Goal: Transaction & Acquisition: Purchase product/service

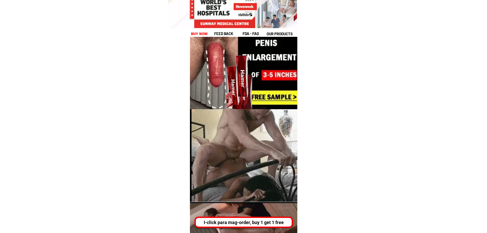
scroll to position [255, 0]
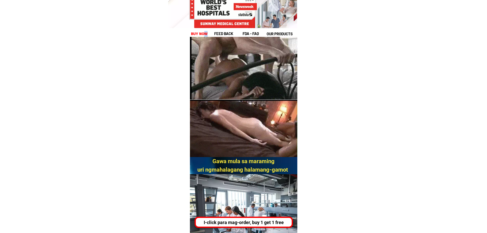
click at [205, 34] on h1 "buy now" at bounding box center [198, 34] width 15 height 6
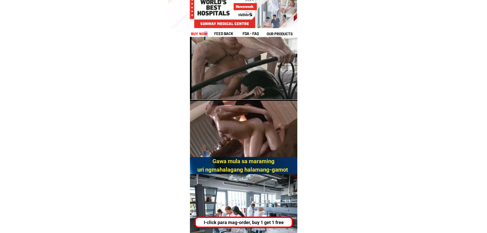
click at [205, 32] on h1 "buy now" at bounding box center [198, 34] width 15 height 6
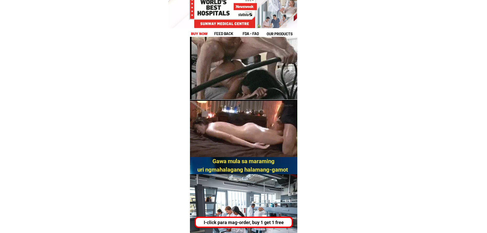
click at [203, 33] on h1 "buy now" at bounding box center [199, 34] width 17 height 6
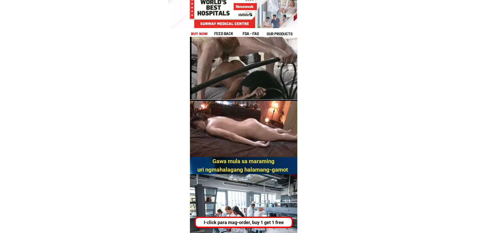
click at [203, 33] on h1 "buy now" at bounding box center [199, 33] width 19 height 7
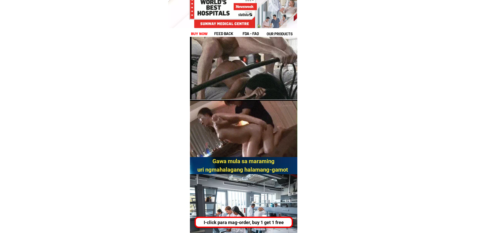
drag, startPoint x: 124, startPoint y: 108, endPoint x: 126, endPoint y: 104, distance: 4.5
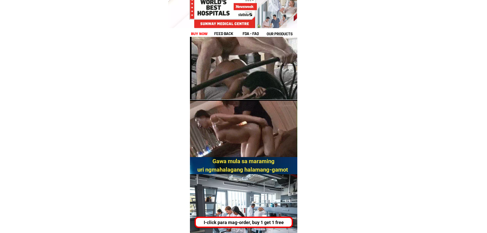
click at [196, 30] on div "feed back fda - FAQ our products buy now" at bounding box center [243, 18] width 107 height 37
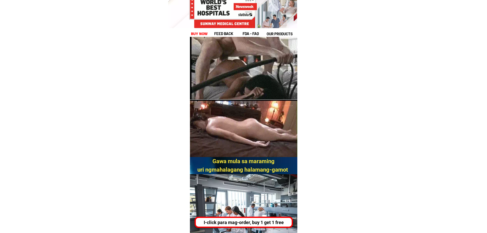
click at [195, 32] on h1 "buy now" at bounding box center [198, 34] width 15 height 6
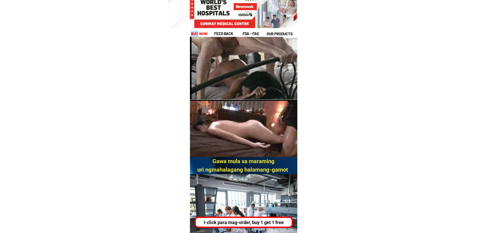
click at [196, 32] on h1 "buy now" at bounding box center [198, 34] width 15 height 6
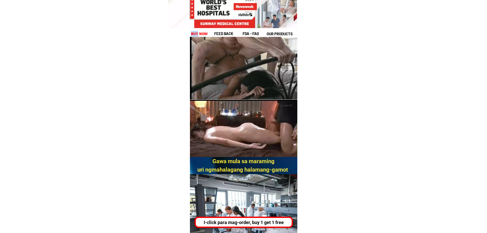
click at [196, 31] on h1 "buy now" at bounding box center [199, 33] width 19 height 7
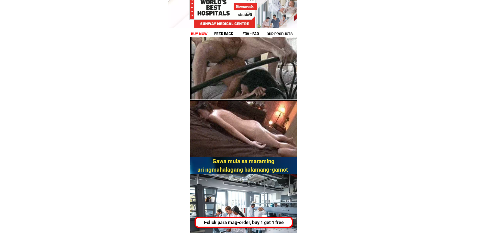
click at [196, 35] on h1 "buy now" at bounding box center [199, 33] width 19 height 7
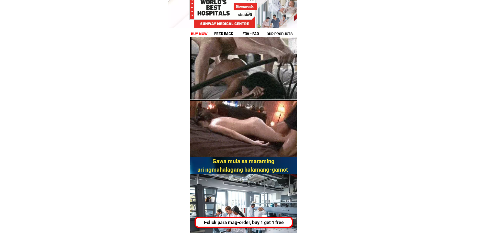
click at [196, 34] on h1 "buy now" at bounding box center [199, 34] width 16 height 6
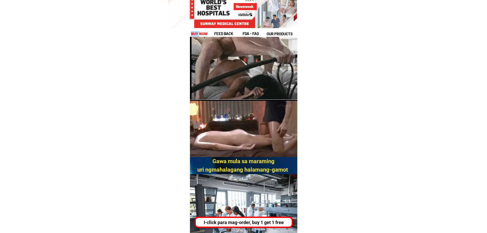
click at [196, 34] on h1 "buy now" at bounding box center [199, 33] width 19 height 7
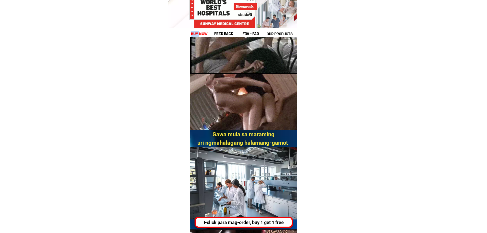
scroll to position [281, 0]
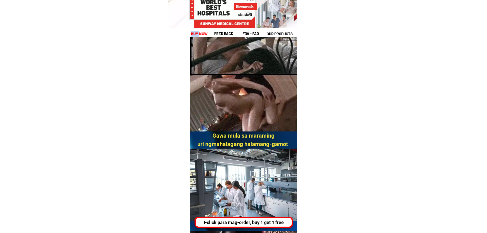
click at [198, 36] on h1 "buy now" at bounding box center [199, 33] width 19 height 7
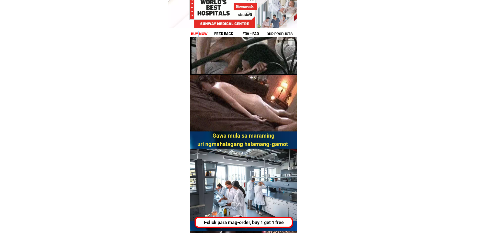
click at [197, 36] on h1 "buy now" at bounding box center [199, 34] width 19 height 6
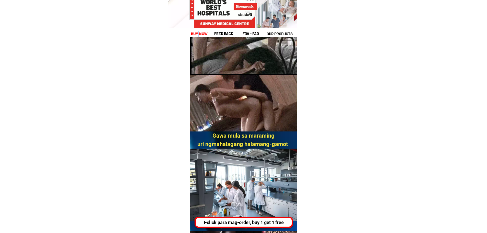
click at [196, 34] on h1 "buy now" at bounding box center [199, 33] width 19 height 7
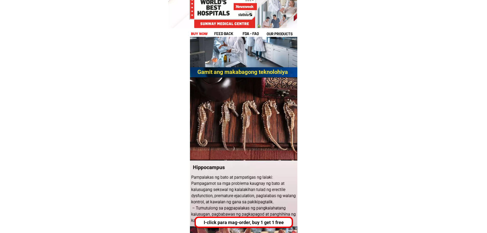
click at [228, 32] on h1 "feed back" at bounding box center [228, 34] width 28 height 6
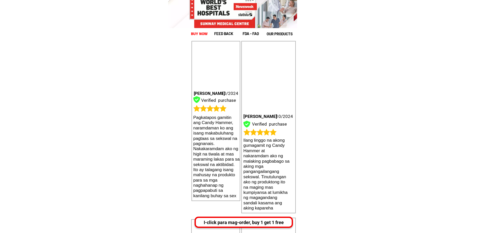
scroll to position [7995, 0]
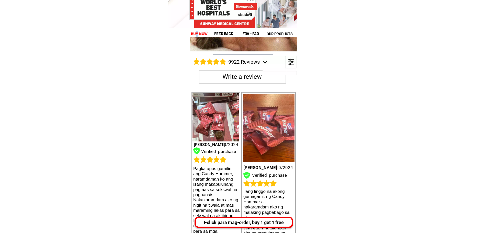
click at [197, 33] on h1 "buy now" at bounding box center [199, 34] width 19 height 6
click at [197, 33] on h1 "buy now" at bounding box center [199, 33] width 19 height 7
click at [197, 33] on h1 "buy now" at bounding box center [199, 34] width 17 height 6
click at [224, 221] on div "I-click para mag-order, buy 1 get 1 free" at bounding box center [242, 222] width 96 height 7
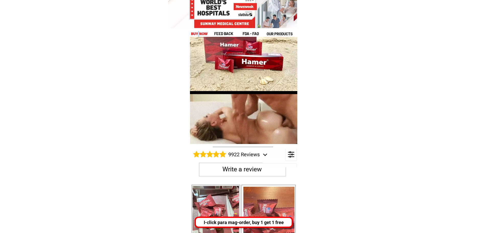
click at [224, 221] on div "I-click para mag-order, buy 1 get 1 free" at bounding box center [243, 222] width 96 height 7
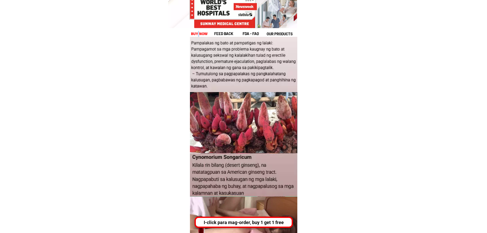
scroll to position [531, 0]
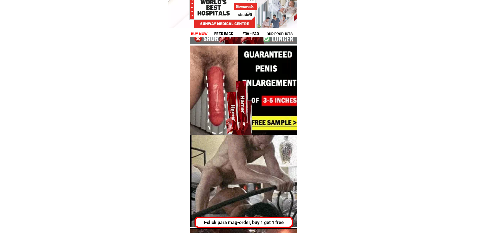
click at [245, 220] on div "I-click para mag-order, buy 1 get 1 free" at bounding box center [243, 222] width 96 height 7
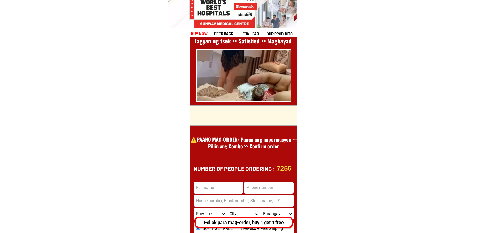
scroll to position [2064, 0]
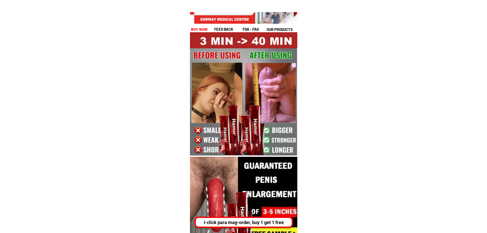
scroll to position [26, 0]
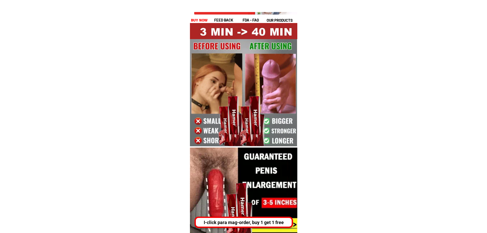
click at [238, 218] on div "I-click para mag-order, buy 1 get 1 free" at bounding box center [241, 221] width 98 height 11
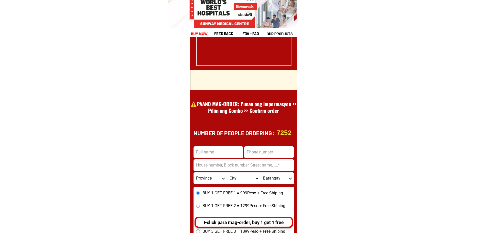
scroll to position [2063, 0]
